Goal: Transaction & Acquisition: Purchase product/service

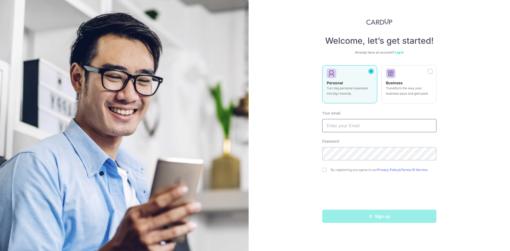
click at [363, 127] on input "text" at bounding box center [379, 125] width 114 height 13
type input "e"
type input "[EMAIL_ADDRESS][DOMAIN_NAME]"
click at [324, 171] on input "checkbox" at bounding box center [324, 170] width 4 height 4
checkbox input "true"
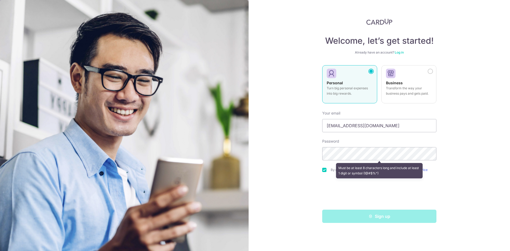
click at [291, 161] on div "Welcome, let’s get started! Already have an account? Log in Personal Turn big p…" at bounding box center [378, 125] width 261 height 251
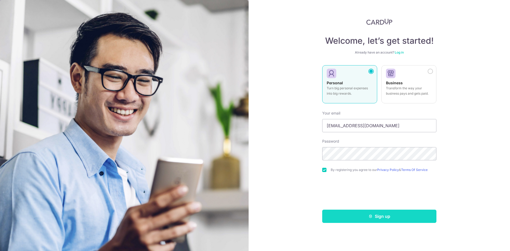
click at [358, 217] on button "Sign up" at bounding box center [379, 216] width 114 height 13
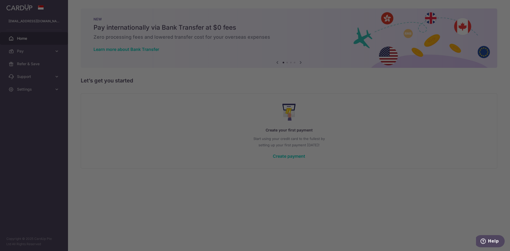
click at [266, 44] on div at bounding box center [257, 127] width 515 height 254
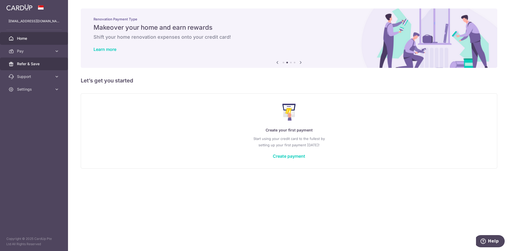
click at [43, 66] on span "Refer & Save" at bounding box center [34, 63] width 35 height 5
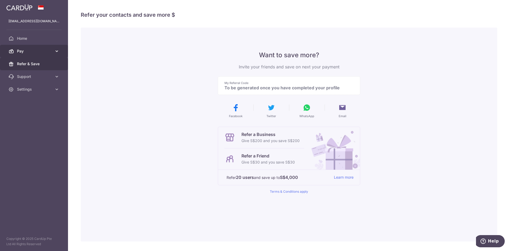
click at [55, 51] on icon at bounding box center [56, 51] width 5 height 5
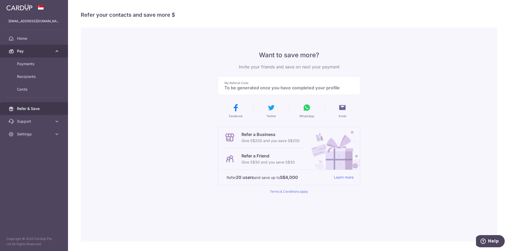
click at [55, 51] on icon at bounding box center [56, 51] width 5 height 5
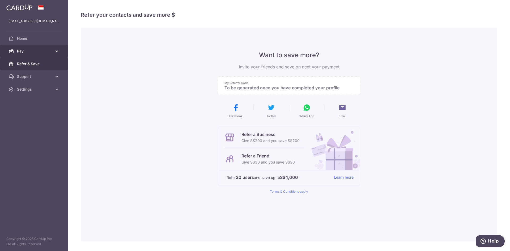
click at [58, 53] on icon at bounding box center [56, 51] width 5 height 5
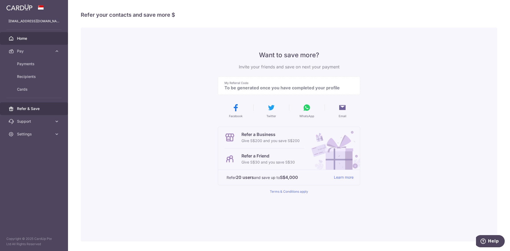
click at [45, 38] on span "Home" at bounding box center [34, 38] width 35 height 5
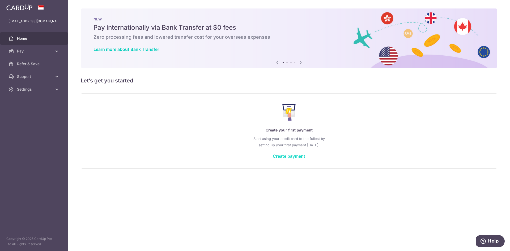
click at [297, 157] on link "Create payment" at bounding box center [289, 156] width 32 height 5
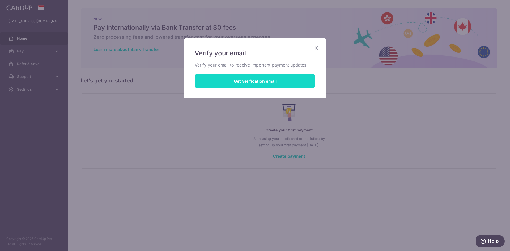
click at [271, 82] on button "Get verification email" at bounding box center [255, 81] width 120 height 13
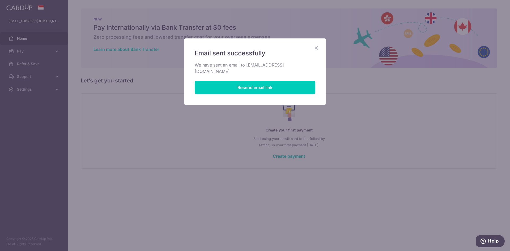
click at [316, 49] on icon "Close" at bounding box center [316, 48] width 6 height 7
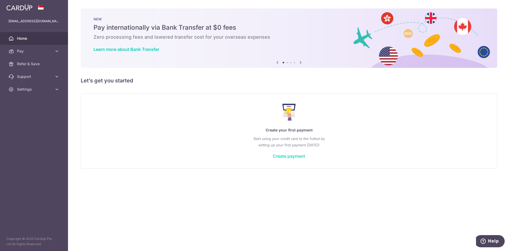
click at [298, 156] on link "Create payment" at bounding box center [289, 156] width 32 height 5
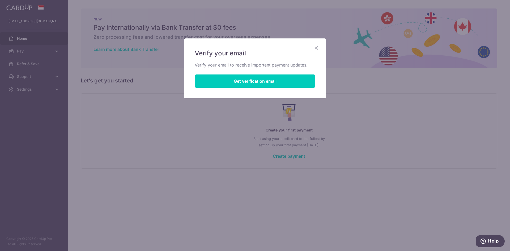
click at [315, 45] on icon "Close" at bounding box center [316, 48] width 6 height 7
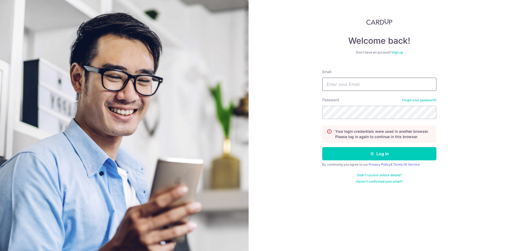
click at [408, 84] on input "Email" at bounding box center [379, 84] width 114 height 13
type input "[EMAIL_ADDRESS][DOMAIN_NAME]"
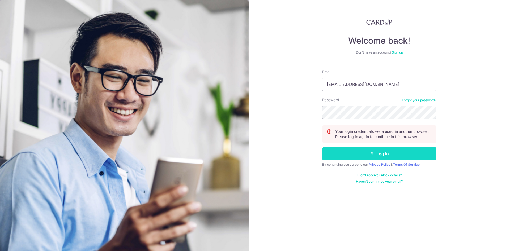
click at [393, 157] on button "Log in" at bounding box center [379, 153] width 114 height 13
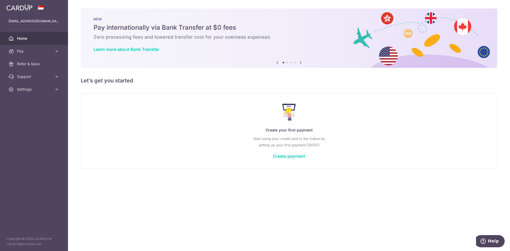
click at [279, 159] on div "Create your first payment Start using your credit card to the fullest by settin…" at bounding box center [288, 131] width 403 height 63
click at [279, 157] on link "Create payment" at bounding box center [289, 156] width 32 height 5
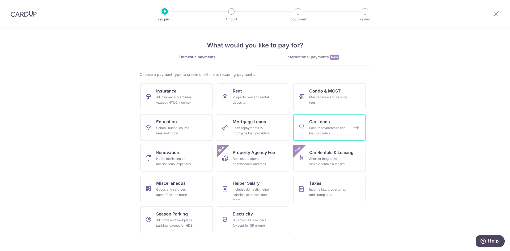
click at [317, 127] on div "Loan repayments to car loan providers" at bounding box center [328, 131] width 38 height 11
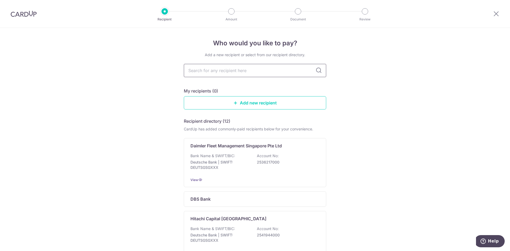
click at [294, 69] on input "text" at bounding box center [255, 70] width 142 height 13
click at [317, 71] on icon at bounding box center [318, 70] width 6 height 6
click at [257, 105] on link "Add new recipient" at bounding box center [255, 102] width 142 height 13
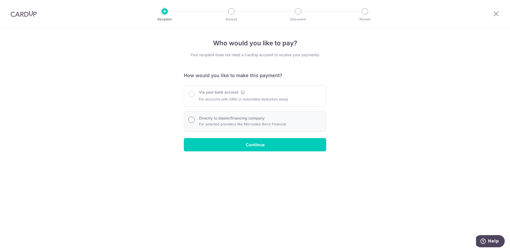
click at [190, 119] on input "Directly to dealer/financing company" at bounding box center [191, 120] width 6 height 6
radio input "true"
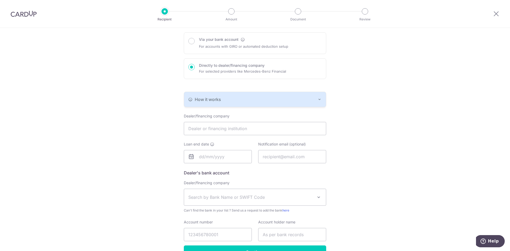
scroll to position [54, 0]
click at [253, 129] on input "text" at bounding box center [255, 127] width 142 height 13
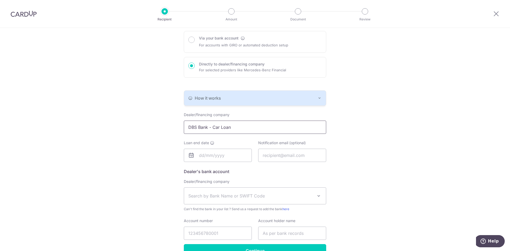
type input "DBS Bank - Car Loan"
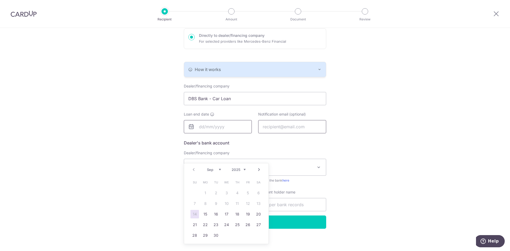
scroll to position [85, 0]
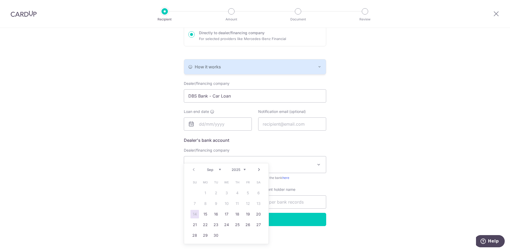
click at [231, 168] on select "2025 2026 2027 2028 2029 2030 2031 2032 2033 2034 2035" at bounding box center [238, 170] width 14 height 4
click at [204, 232] on link "27" at bounding box center [205, 235] width 8 height 8
type input "27/09/2032"
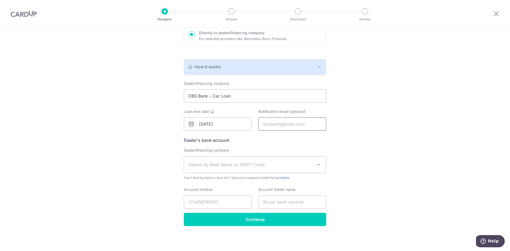
click at [285, 124] on input "text" at bounding box center [292, 124] width 68 height 13
type input "k"
type input "c_seow@hotmail.com"
click at [274, 165] on span "Search by Bank Name or SWIFT Code" at bounding box center [250, 165] width 125 height 6
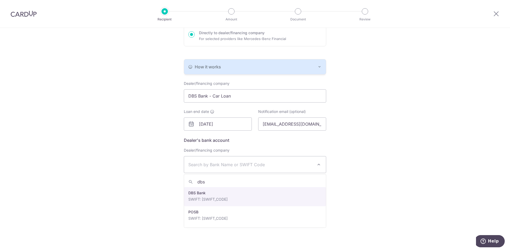
type input "dbs"
select select "6"
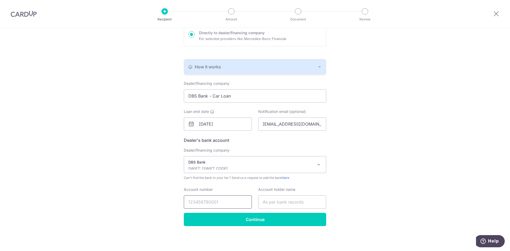
click at [202, 199] on input "Account number" at bounding box center [218, 202] width 68 height 13
type input "HPR138912G"
click at [303, 201] on input "text" at bounding box center [292, 202] width 68 height 13
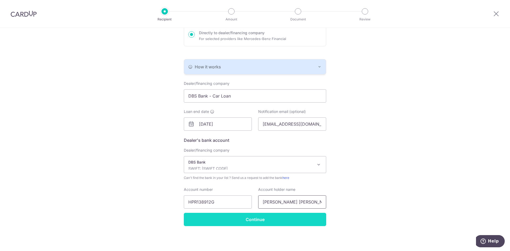
type input "Henry Lim Heng Wee"
click at [269, 222] on input "Continue" at bounding box center [255, 219] width 142 height 13
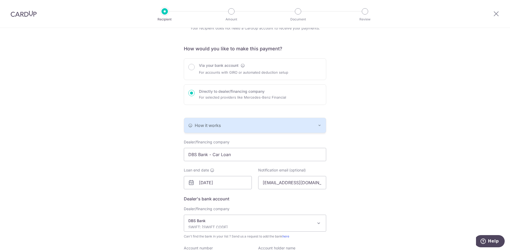
scroll to position [27, 0]
click at [191, 67] on input "Via your bank account" at bounding box center [191, 67] width 6 height 6
radio input "true"
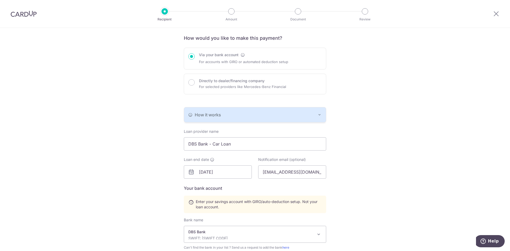
scroll to position [0, 0]
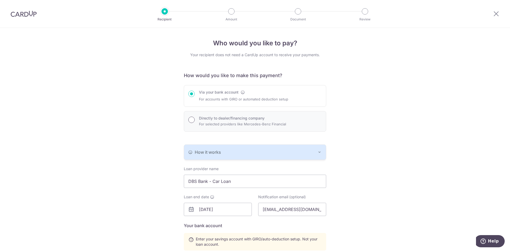
click at [192, 120] on input "Directly to dealer/financing company" at bounding box center [191, 120] width 6 height 6
radio input "true"
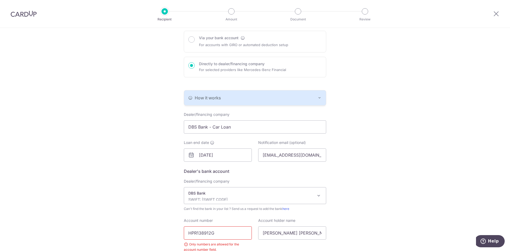
scroll to position [98, 0]
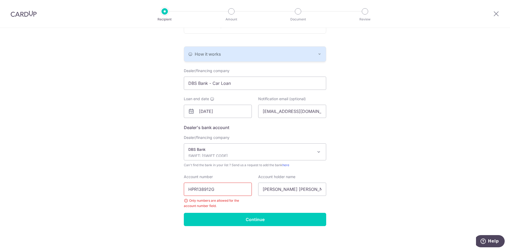
drag, startPoint x: 222, startPoint y: 188, endPoint x: 184, endPoint y: 188, distance: 38.2
click at [184, 188] on input "HPR138912G" at bounding box center [218, 189] width 68 height 13
type input "007297149"
click at [223, 218] on input "Continue" at bounding box center [255, 219] width 142 height 13
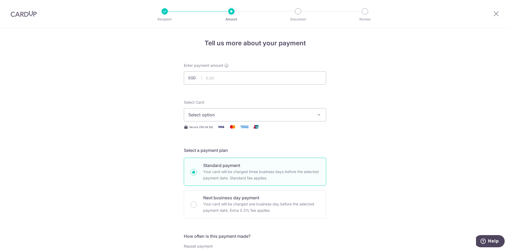
click at [321, 116] on icon "button" at bounding box center [318, 114] width 5 height 5
click at [280, 80] on input "text" at bounding box center [255, 77] width 142 height 13
click button "Add Card" at bounding box center [0, 0] width 0 height 0
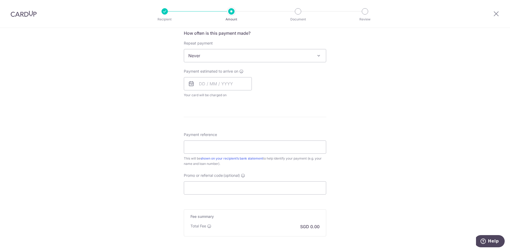
scroll to position [257, 0]
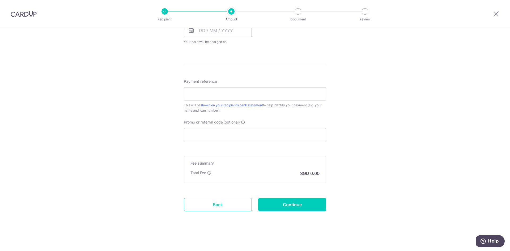
type input "1,034.00"
click at [218, 204] on link "Back" at bounding box center [218, 204] width 68 height 13
